Goal: Information Seeking & Learning: Find contact information

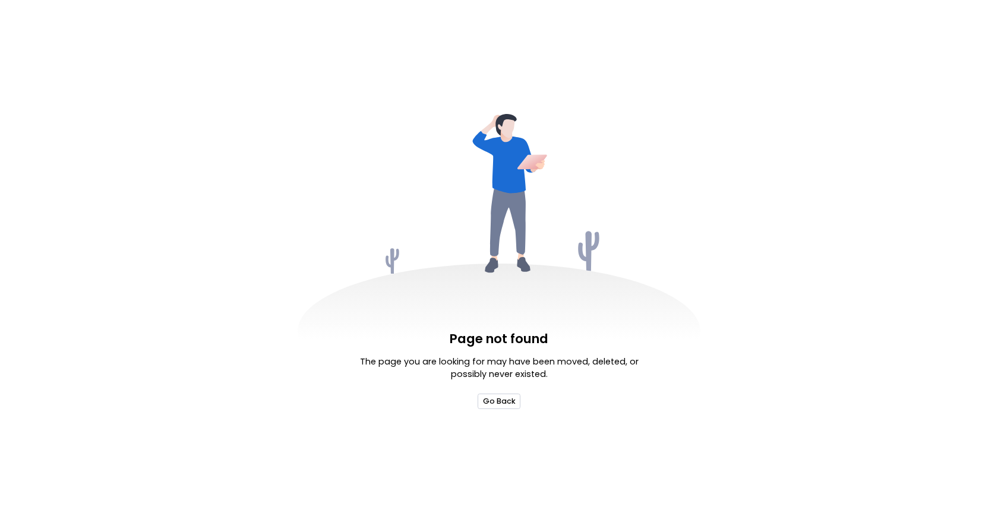
click at [495, 404] on button "Go Back" at bounding box center [499, 401] width 42 height 15
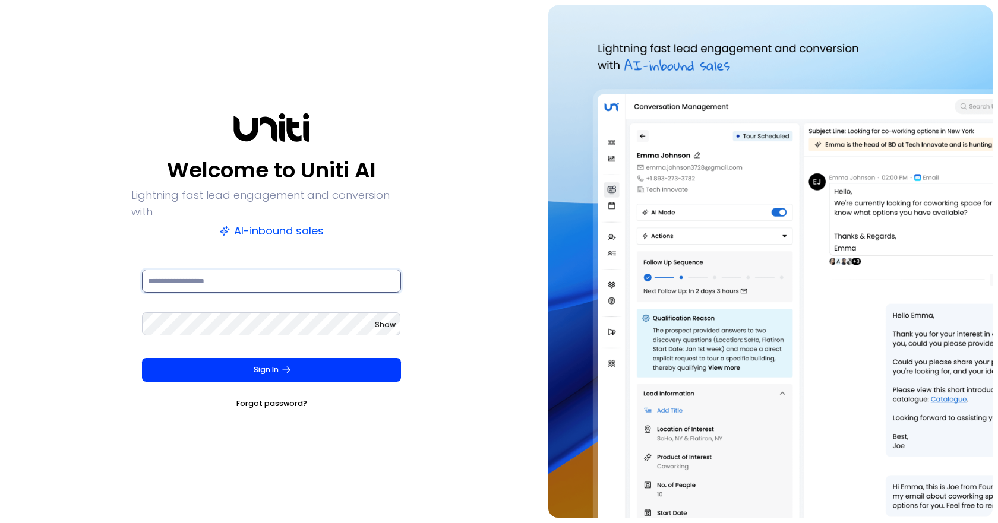
type input "**********"
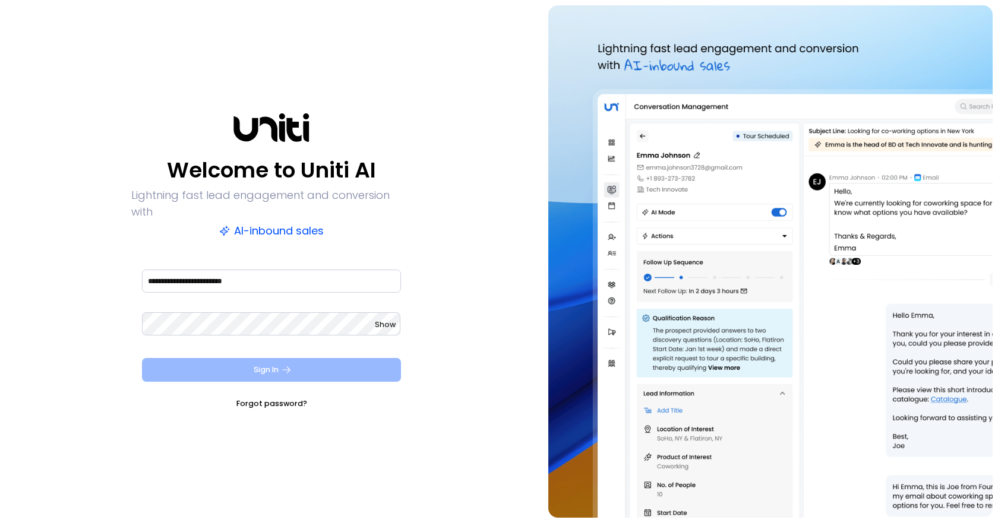
click at [348, 360] on button "Sign In" at bounding box center [271, 370] width 259 height 24
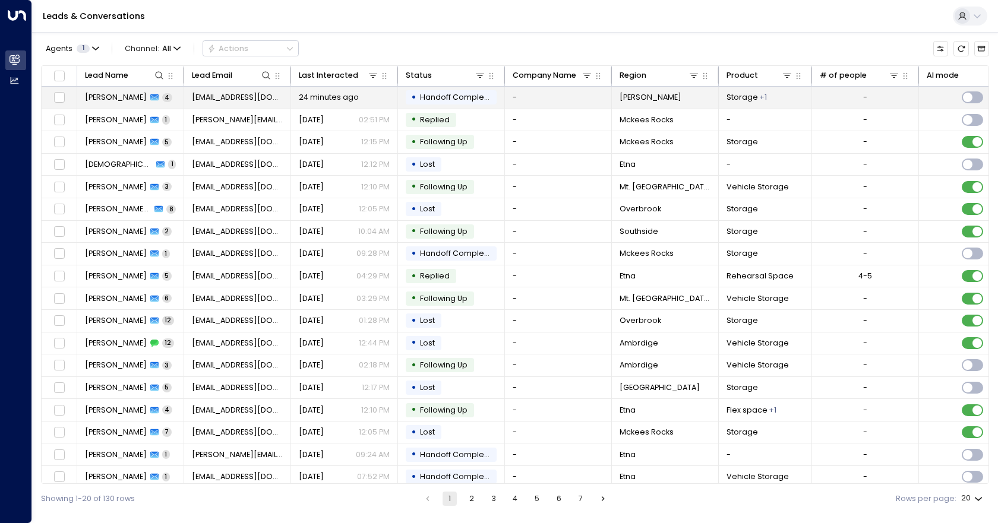
click at [539, 96] on td "-" at bounding box center [558, 98] width 107 height 22
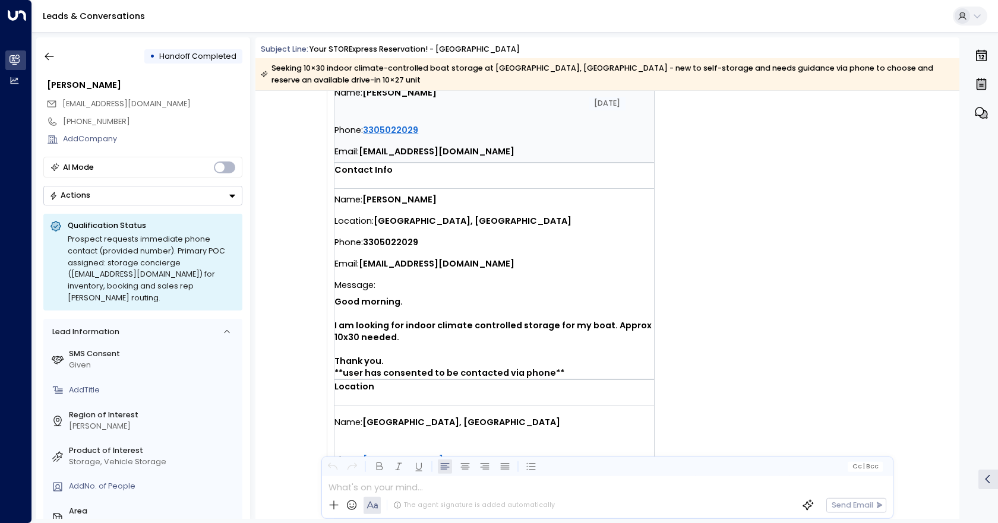
scroll to position [297, 0]
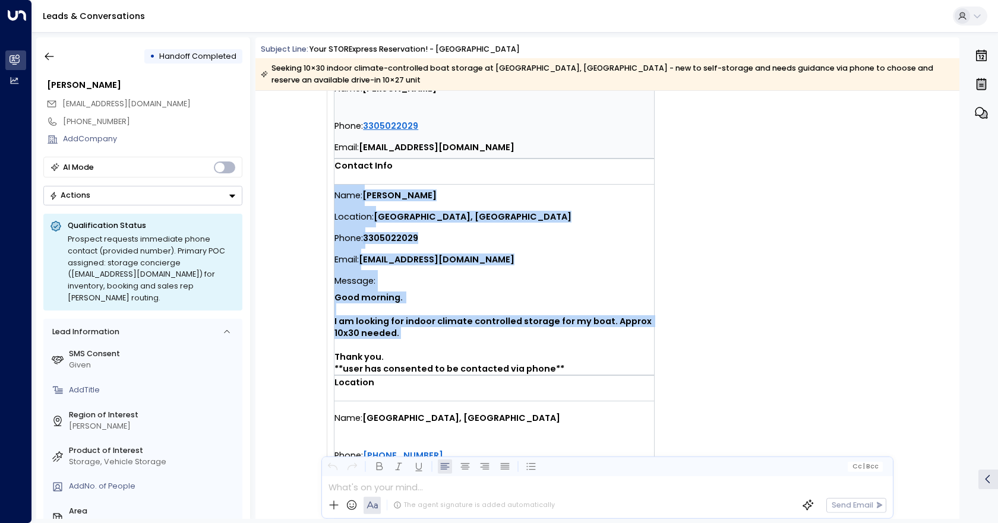
drag, startPoint x: 334, startPoint y: 167, endPoint x: 468, endPoint y: 319, distance: 202.8
click at [468, 319] on div "Name: [PERSON_NAME] Location: [GEOGRAPHIC_DATA], [GEOGRAPHIC_DATA] Phone: [PHON…" at bounding box center [494, 280] width 320 height 190
copy div "Name: [PERSON_NAME] Location: [GEOGRAPHIC_DATA], [GEOGRAPHIC_DATA] Phone: [PHON…"
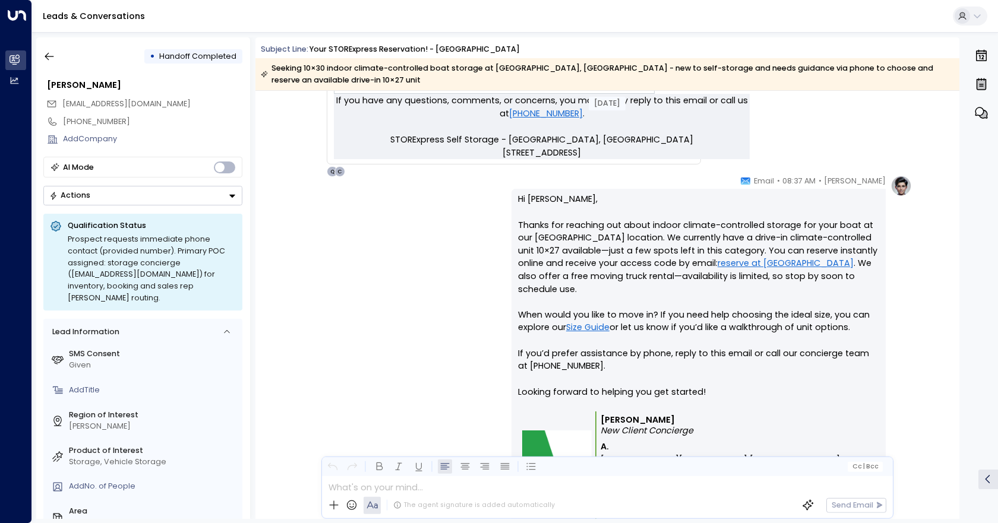
scroll to position [713, 0]
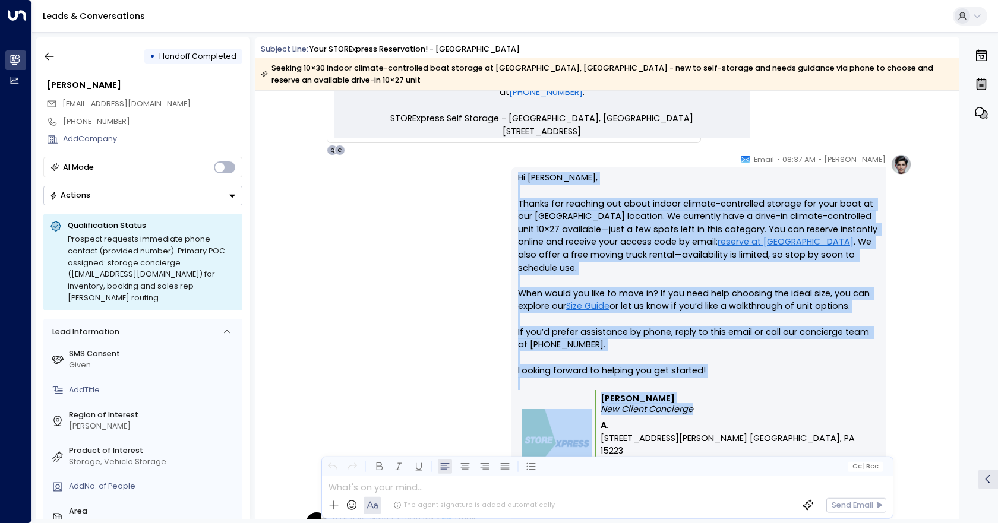
drag, startPoint x: 516, startPoint y: 163, endPoint x: 716, endPoint y: 384, distance: 297.7
click at [716, 384] on div "Hi [PERSON_NAME], Thanks for reaching out about indoor climate-controlled stora…" at bounding box center [698, 347] width 374 height 358
copy div "Hi [PERSON_NAME], Thanks for reaching out about indoor climate-controlled stora…"
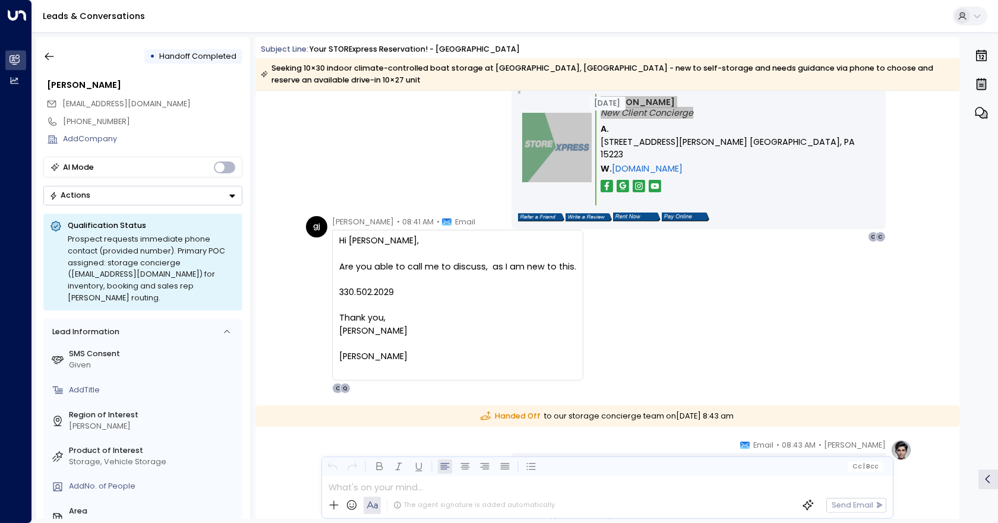
scroll to position [1010, 0]
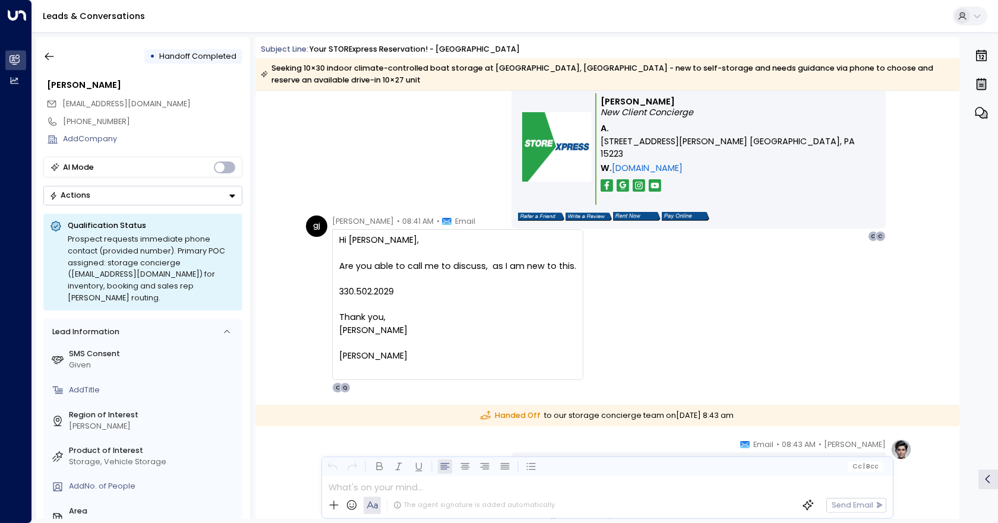
click at [337, 229] on div "Hi [PERSON_NAME], Are you able to call me to discuss, as I am new to this. 330.…" at bounding box center [457, 304] width 251 height 151
drag, startPoint x: 331, startPoint y: 211, endPoint x: 446, endPoint y: 356, distance: 185.3
click at [446, 356] on div "[PERSON_NAME] • 08:41 AM • Email Hi [PERSON_NAME], Are you able to call me to d…" at bounding box center [457, 305] width 251 height 178
copy div "[PERSON_NAME] • 08:41 AM • Email"
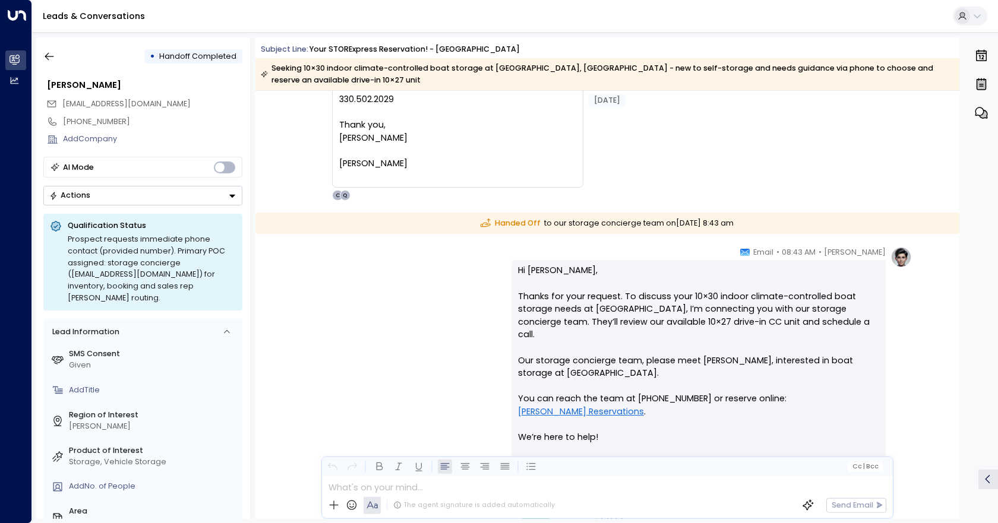
scroll to position [1247, 0]
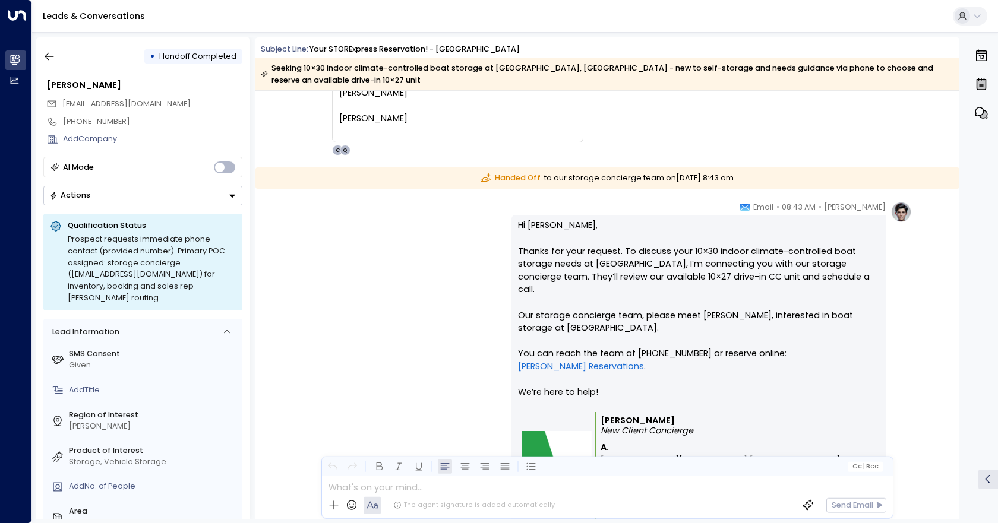
drag, startPoint x: 511, startPoint y: 209, endPoint x: 725, endPoint y: 415, distance: 297.0
click at [725, 418] on div "Hi [PERSON_NAME], Thanks for your request. To discuss your 10×30 indoor climate…" at bounding box center [698, 394] width 374 height 358
copy div "Hi [PERSON_NAME], Thanks for your request. To discuss your 10×30 indoor climate…"
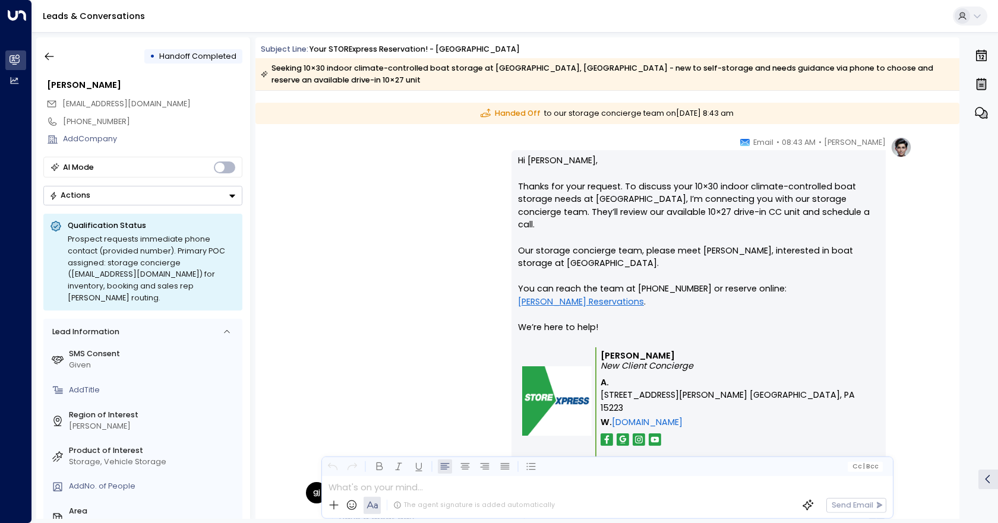
scroll to position [1471, 0]
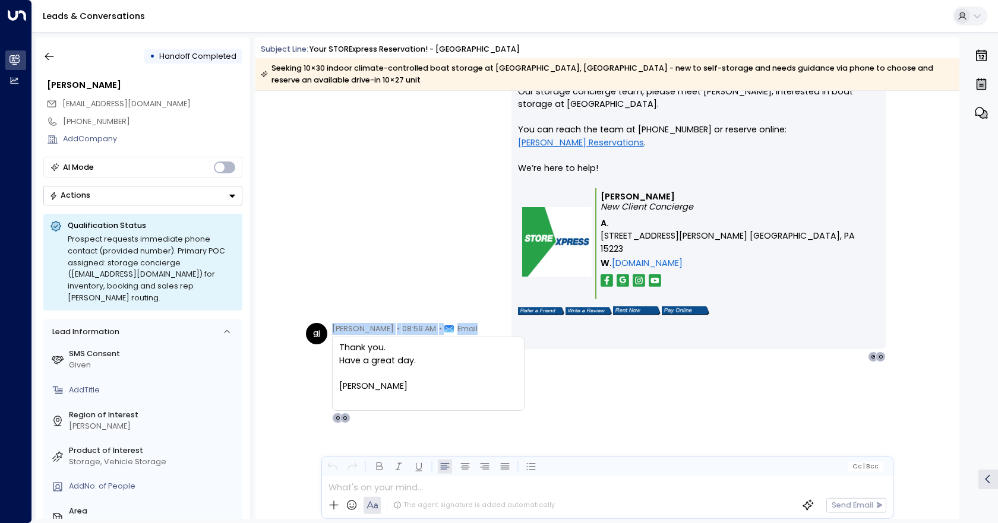
drag, startPoint x: 326, startPoint y: 315, endPoint x: 442, endPoint y: 392, distance: 139.4
click at [442, 392] on div "[PERSON_NAME] [PERSON_NAME] • 08:59 AM • Email Thank you. Have a great day. [PE…" at bounding box center [415, 373] width 219 height 101
copy div "[PERSON_NAME] • 08:59 AM • Email"
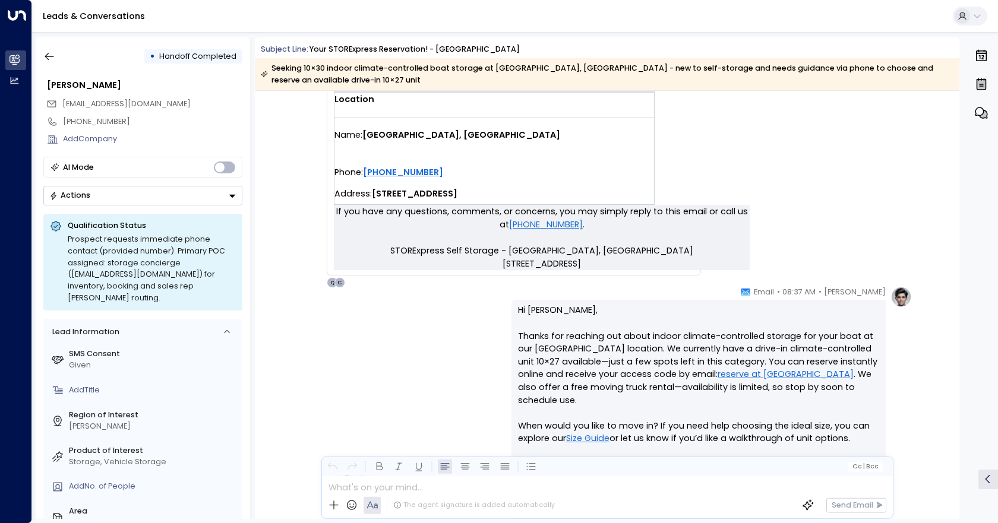
scroll to position [640, 0]
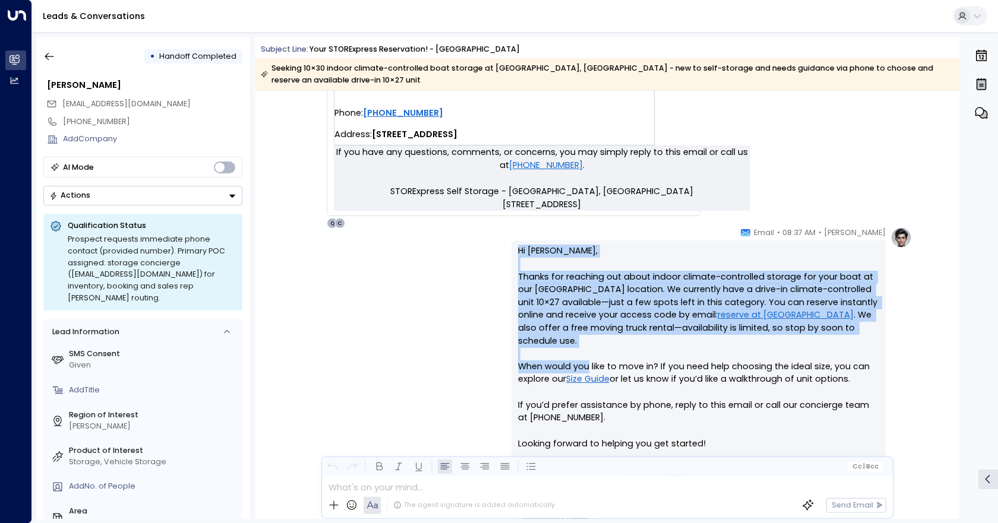
drag, startPoint x: 517, startPoint y: 242, endPoint x: 586, endPoint y: 347, distance: 125.7
click at [586, 347] on p "Hi [PERSON_NAME], Thanks for reaching out about indoor climate-controlled stora…" at bounding box center [698, 354] width 361 height 218
click at [569, 309] on p "Hi [PERSON_NAME], Thanks for reaching out about indoor climate-controlled stora…" at bounding box center [698, 354] width 361 height 218
click at [543, 266] on p "Hi [PERSON_NAME], Thanks for reaching out about indoor climate-controlled stora…" at bounding box center [698, 354] width 361 height 218
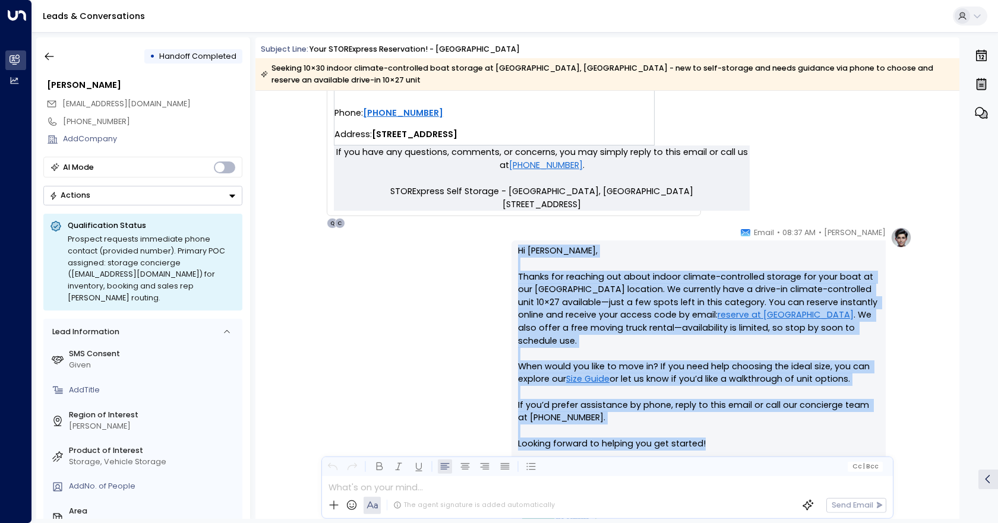
drag, startPoint x: 518, startPoint y: 239, endPoint x: 788, endPoint y: 423, distance: 326.7
click at [788, 423] on p "Hi [PERSON_NAME], Thanks for reaching out about indoor climate-controlled stora…" at bounding box center [698, 354] width 361 height 218
click at [788, 421] on p "Hi [PERSON_NAME], Thanks for reaching out about indoor climate-controlled stora…" at bounding box center [698, 354] width 361 height 218
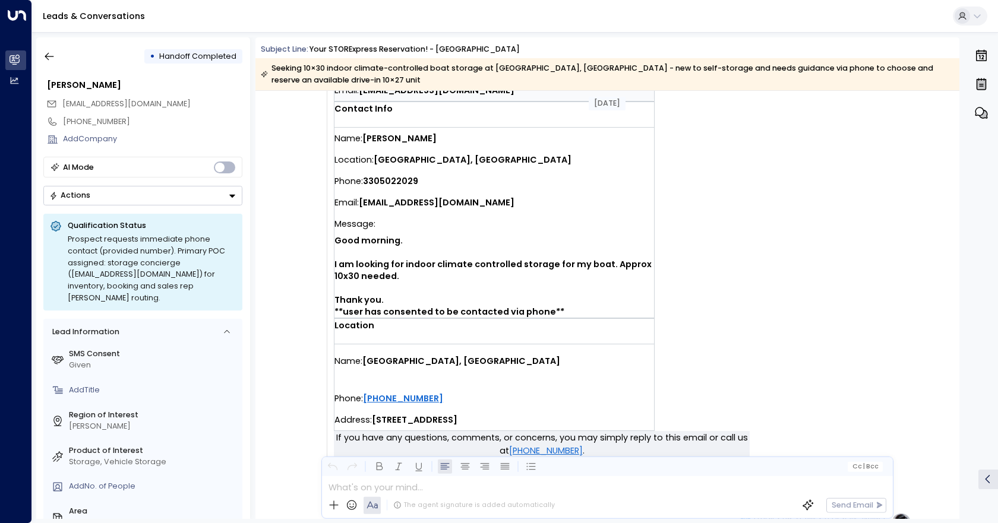
scroll to position [343, 0]
